Goal: Go to known website: Access a specific website the user already knows

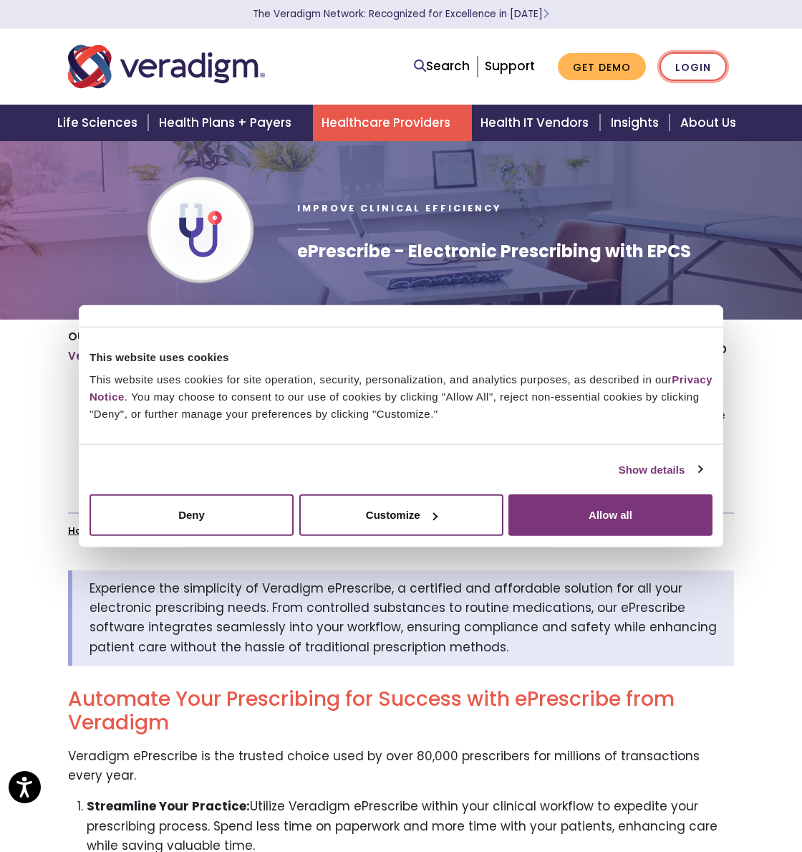
click at [676, 61] on link "Login" at bounding box center [693, 66] width 67 height 29
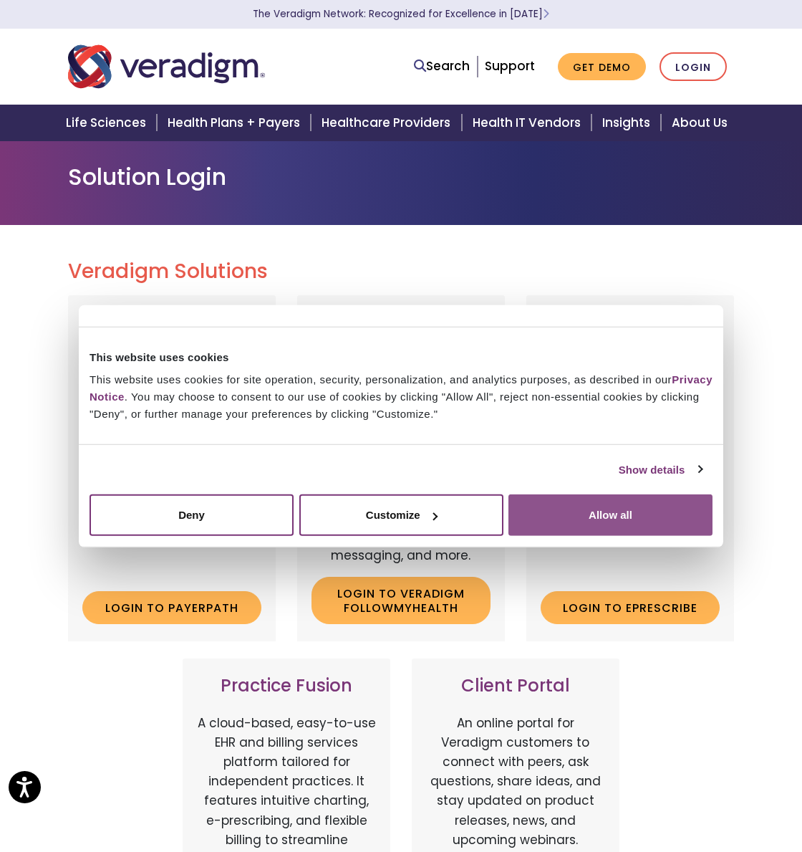
click at [588, 498] on button "Allow all" at bounding box center [611, 515] width 204 height 42
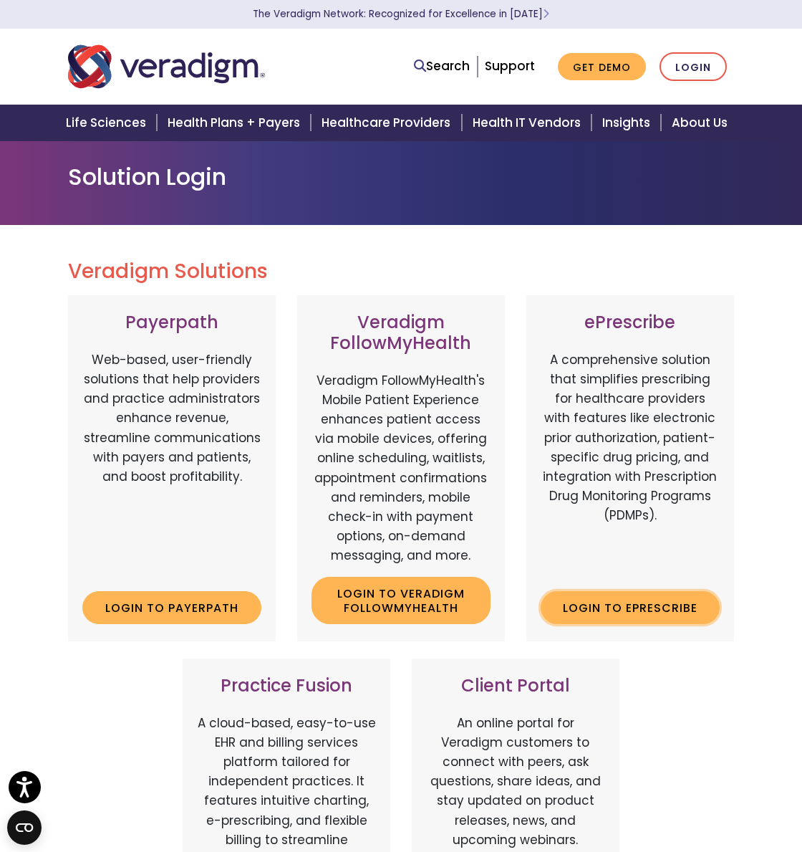
click at [593, 616] on link "Login to ePrescribe" at bounding box center [630, 607] width 179 height 33
